Goal: Find contact information: Find contact information

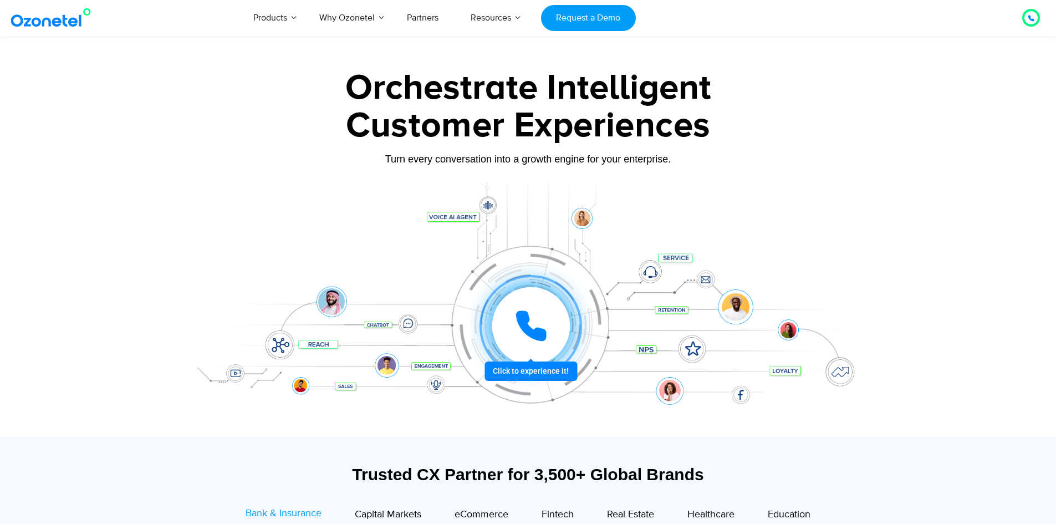
scroll to position [5977, 0]
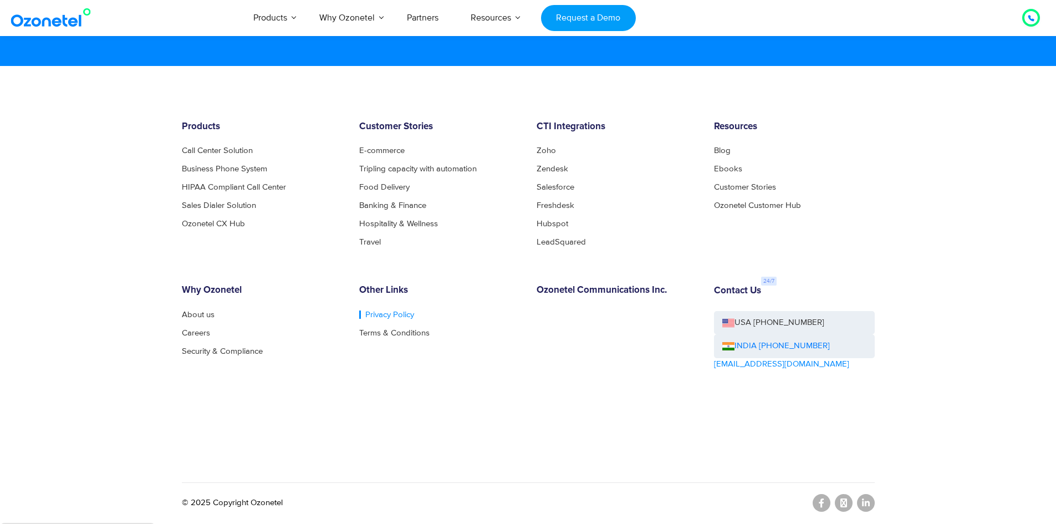
click at [389, 316] on link "Privacy Policy" at bounding box center [386, 314] width 55 height 8
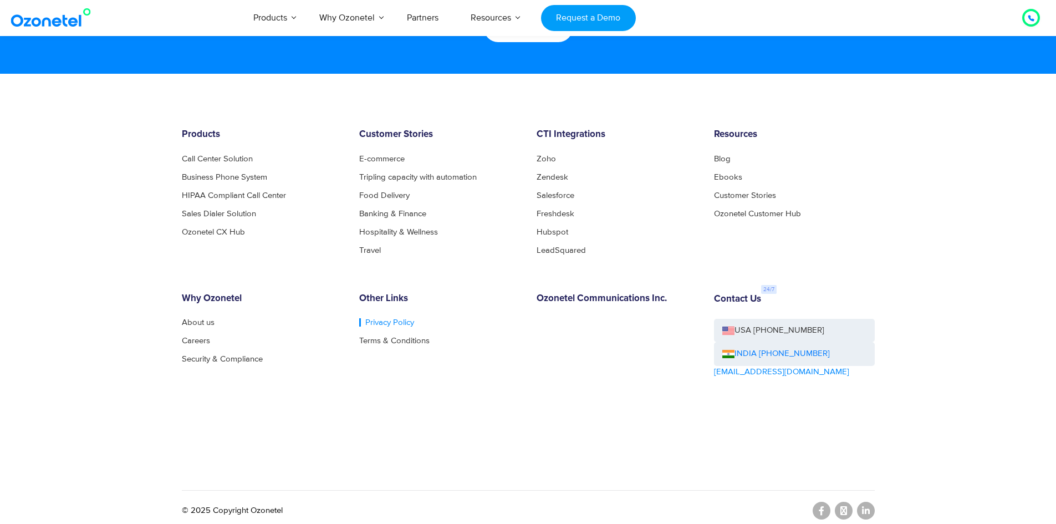
scroll to position [5992, 0]
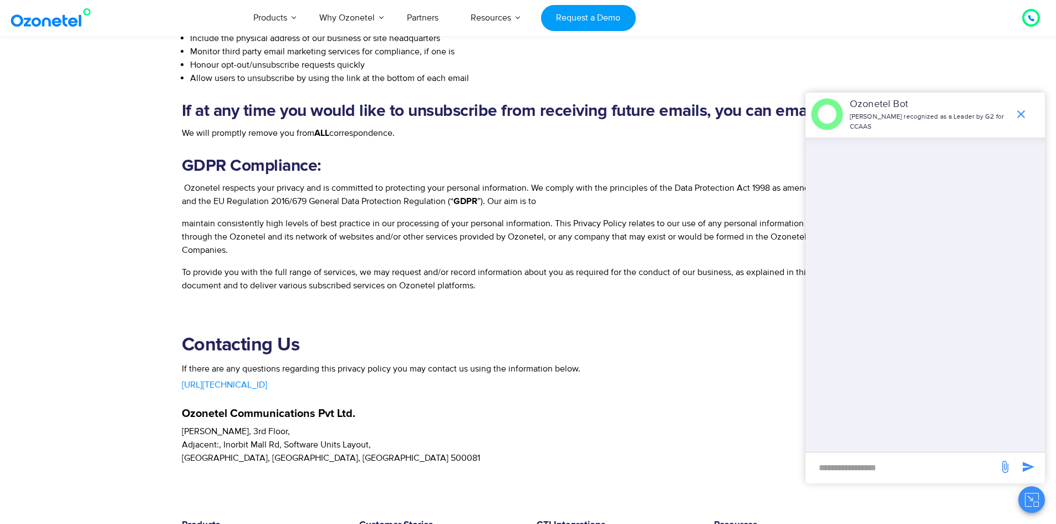
scroll to position [2509, 0]
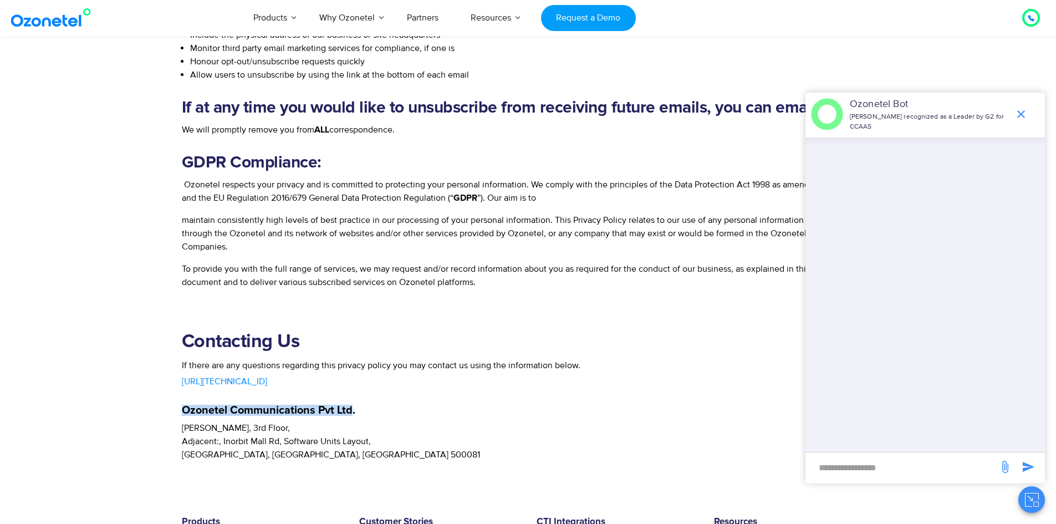
drag, startPoint x: 351, startPoint y: 411, endPoint x: 181, endPoint y: 406, distance: 170.8
click at [181, 406] on div "Contacting Us If there are any questions regarding this privacy policy you may …" at bounding box center [527, 396] width 709 height 130
copy h5 "Ozonetel Communications Pvt Ltd"
